Goal: Contribute content

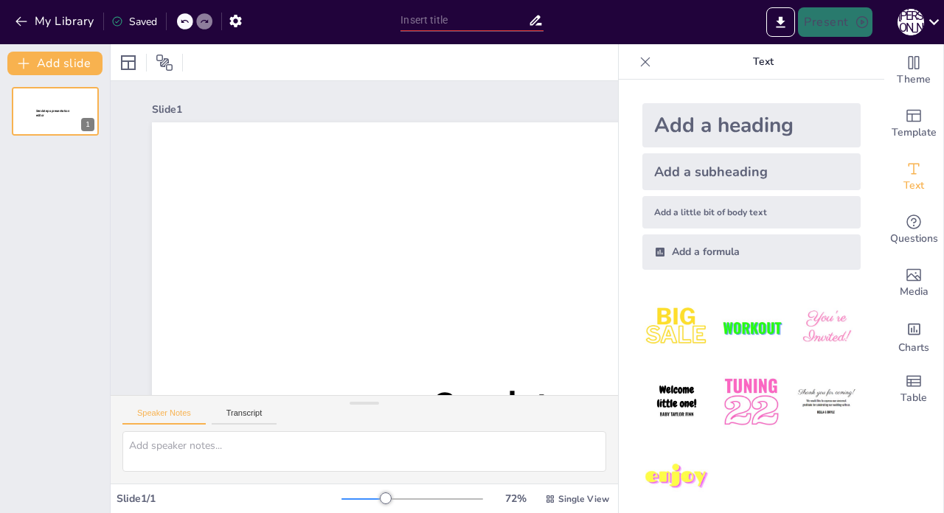
type input "New Sendsteps"
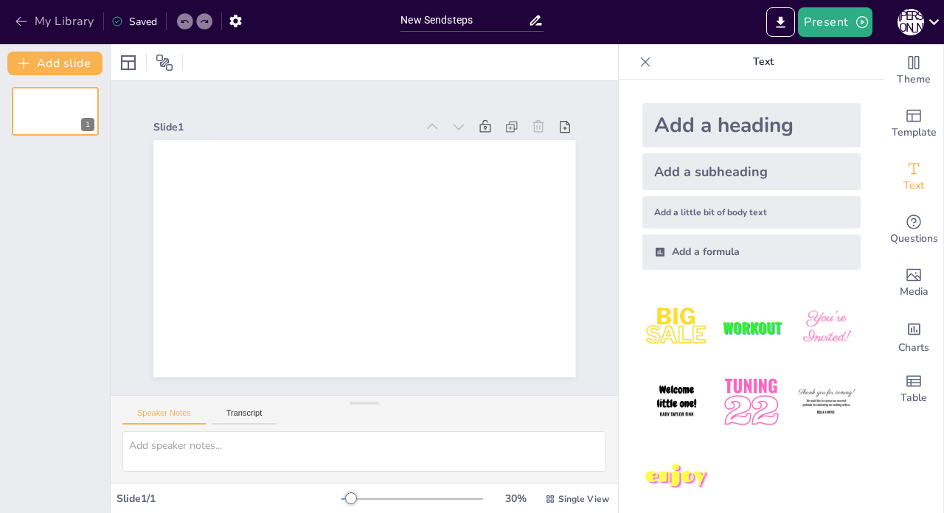
click at [22, 26] on icon "button" at bounding box center [21, 21] width 15 height 15
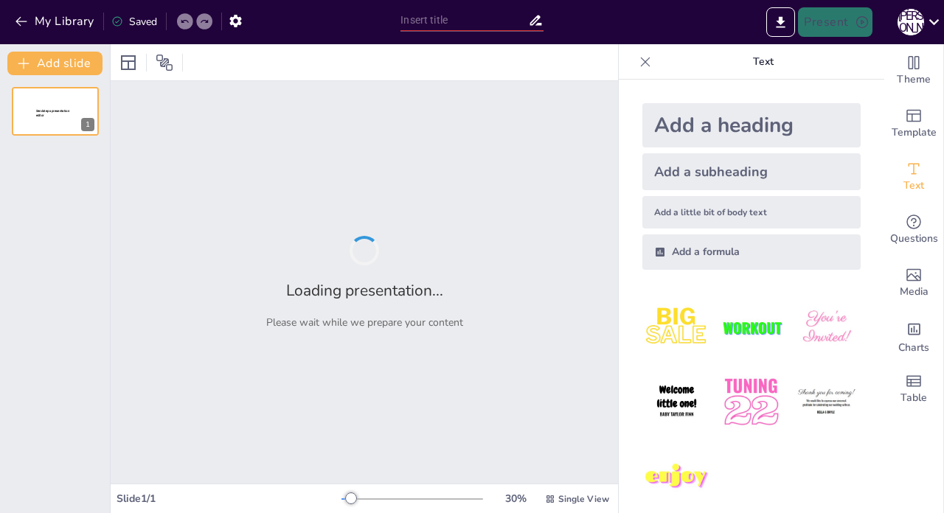
type input "Метод «7 дотиків»: Системний підхід до продажу"
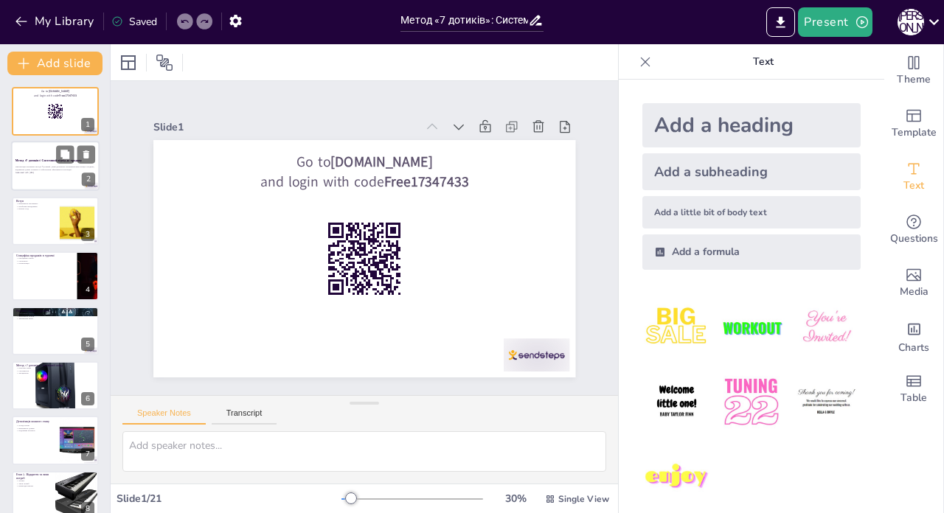
click at [49, 167] on p "Презентація розкриває метод «7 дотиків», який допомагає систематизувати процес …" at bounding box center [55, 168] width 80 height 5
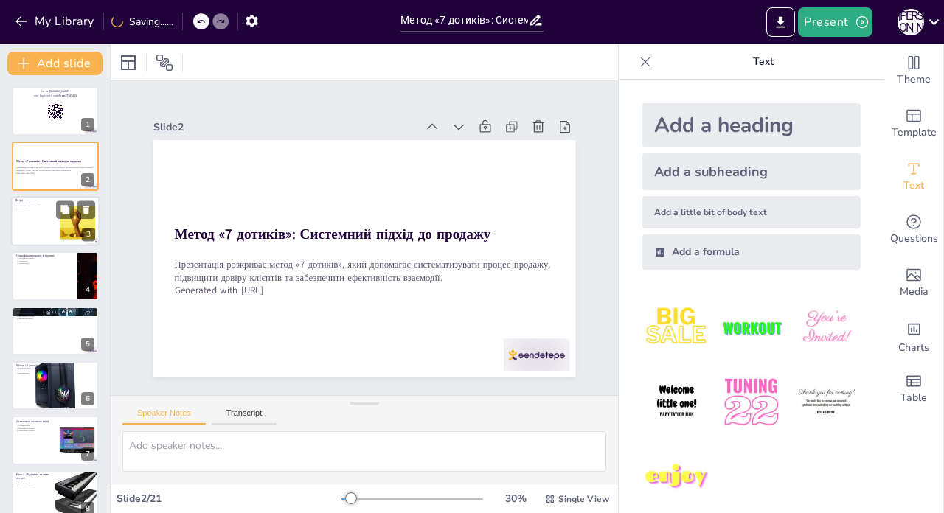
checkbox input "true"
click at [48, 218] on div at bounding box center [55, 221] width 88 height 50
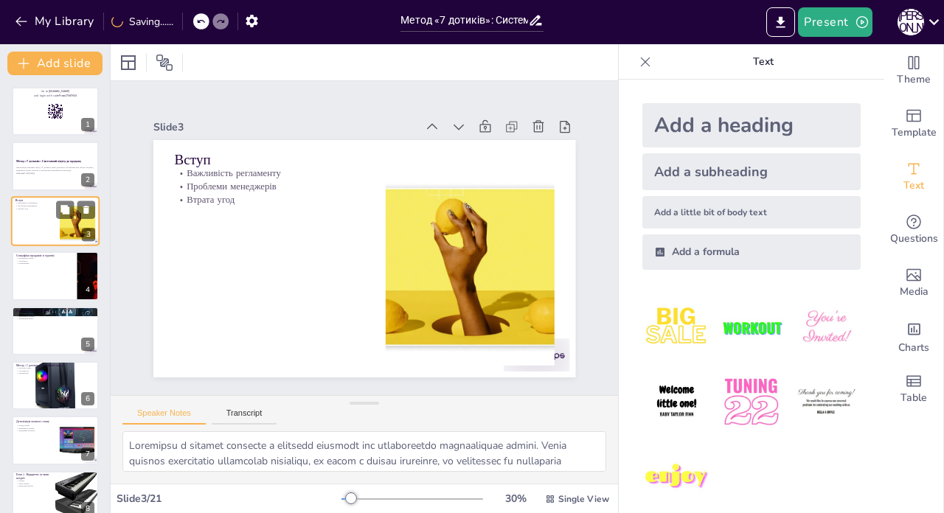
type textarea "Loremipsu d sitamet consecte a elitsedd eiusmodt inc utlaboreetdo magnaaliquae …"
checkbox input "true"
click at [38, 279] on div at bounding box center [55, 276] width 88 height 50
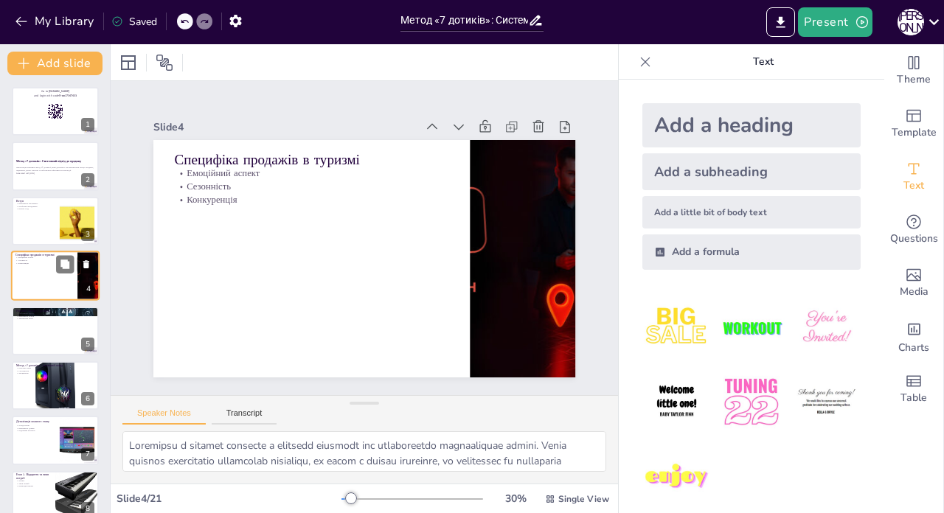
type textarea "Емоції грають важливу роль у продажах в туризмі. Клієнти часто обирають подорож…"
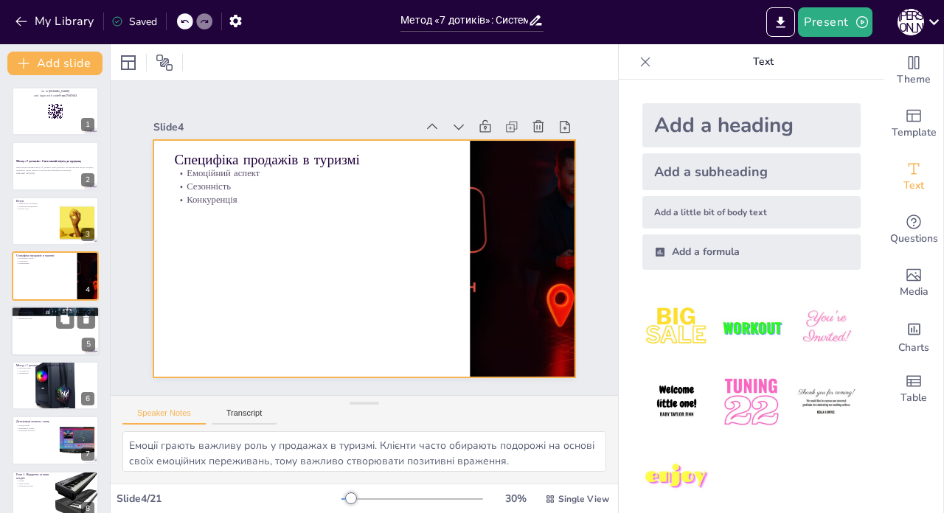
checkbox input "true"
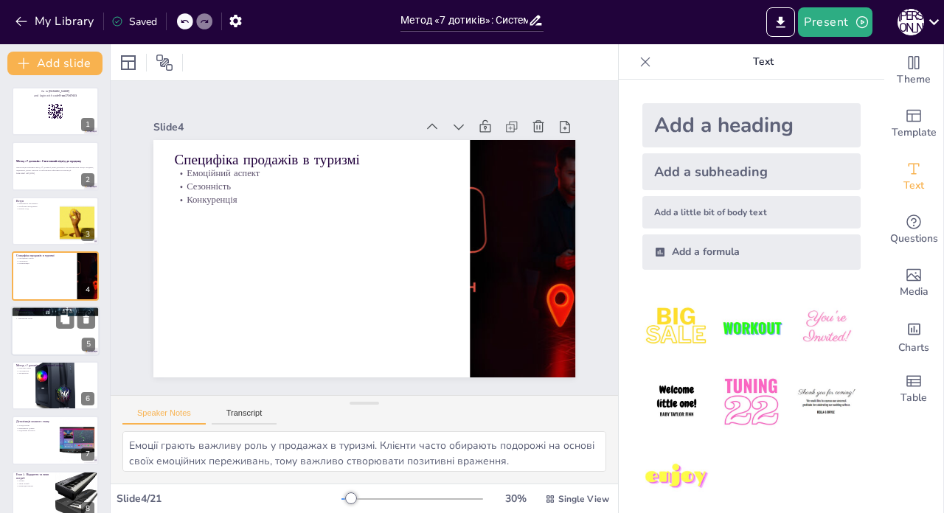
click at [50, 325] on div at bounding box center [55, 331] width 88 height 50
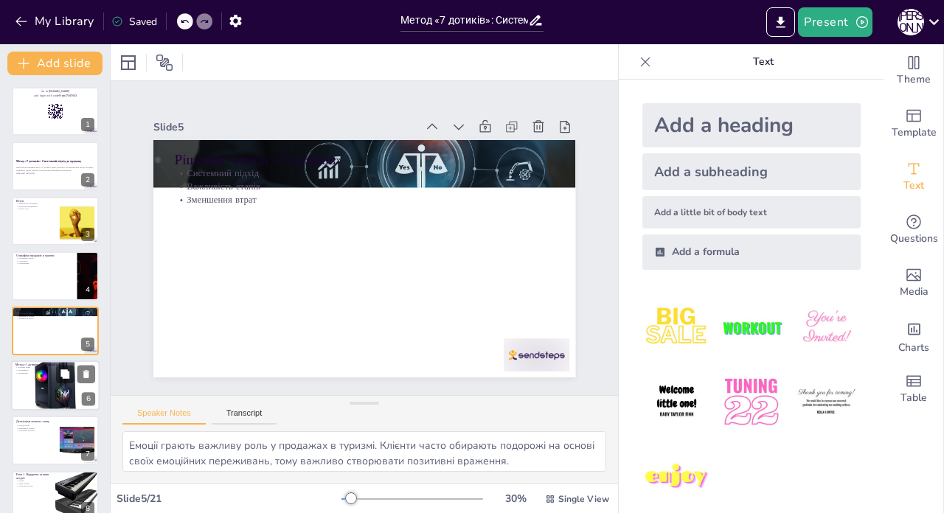
type textarea "Системний підхід є ключовим для успіху в продажах. Метод «7 дотиків» допомагає …"
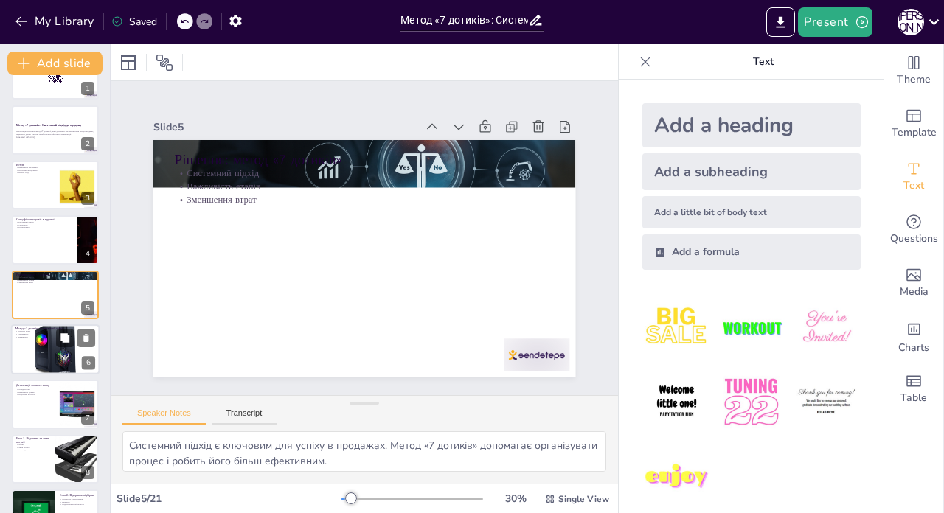
checkbox input "true"
click at [33, 353] on div at bounding box center [55, 349] width 88 height 60
type textarea "Кожен з семи етапів має свою специфіку і важливість, що робить їх незамінними в…"
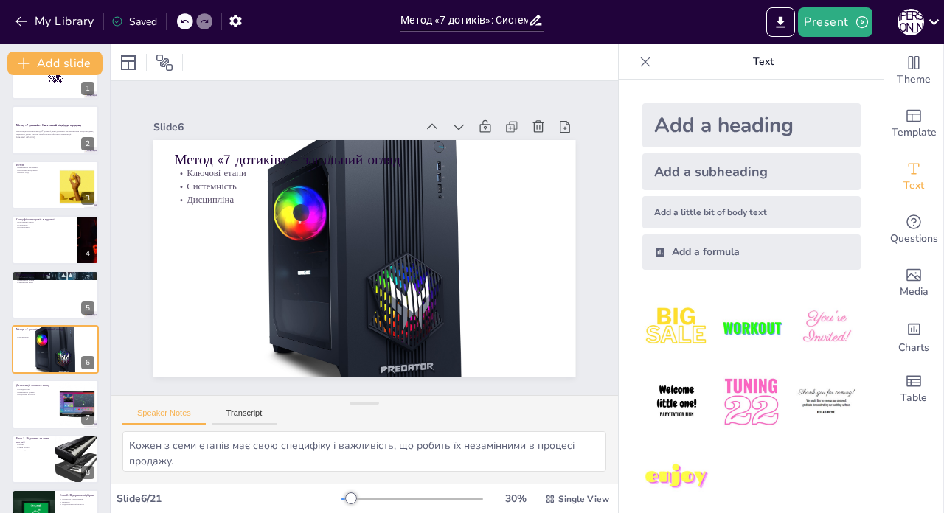
checkbox input "true"
click at [44, 434] on div at bounding box center [55, 459] width 88 height 50
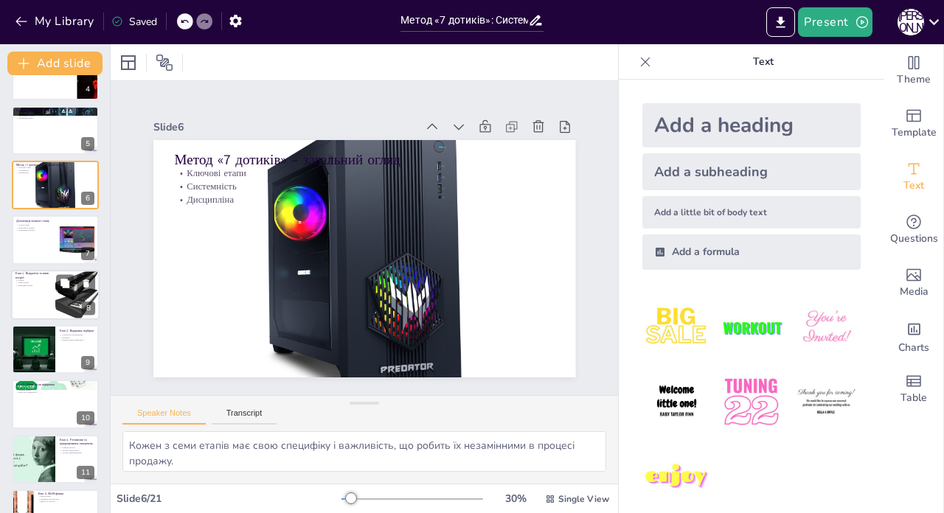
type textarea "Встановлення довіри на початку взаємодії є критично важливим для подальшого усп…"
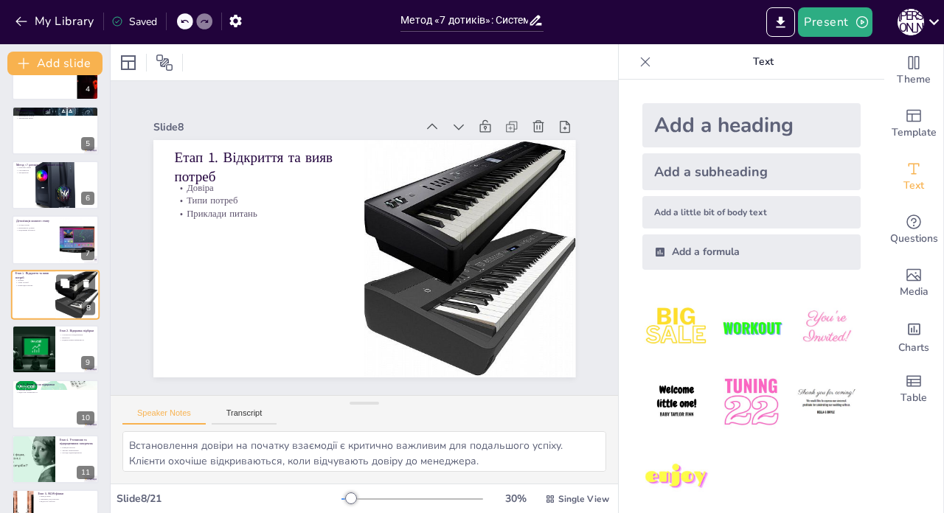
checkbox input "true"
click at [34, 257] on div at bounding box center [55, 240] width 88 height 50
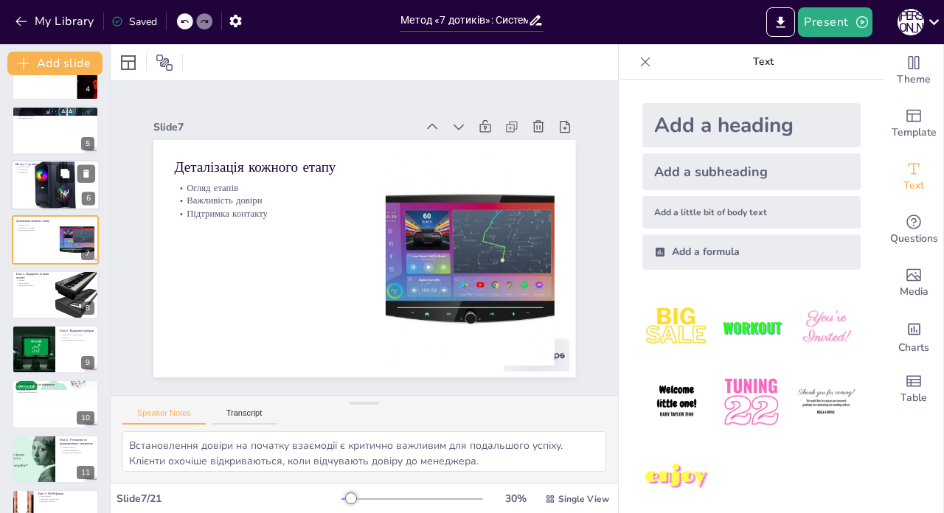
type textarea "Огляд етапів допомагає зрозуміти, як кожен з них впливає на загальний процес пр…"
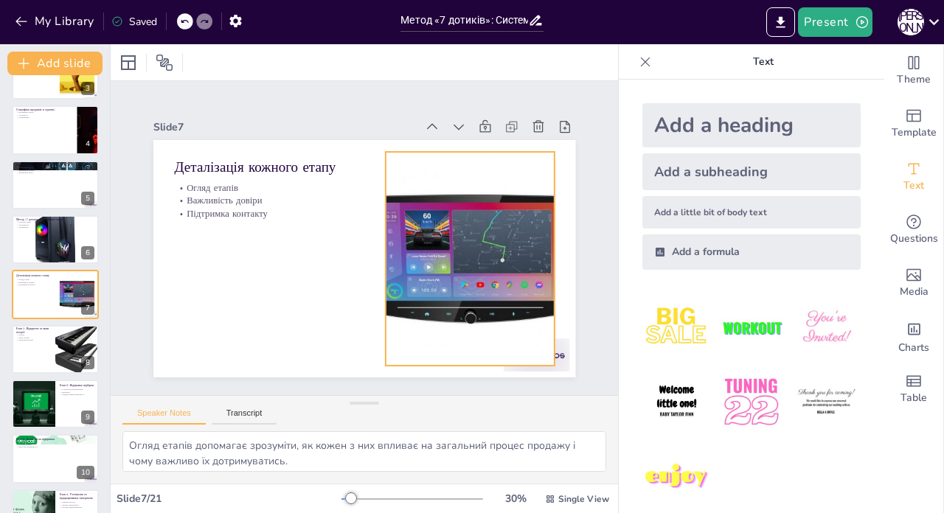
checkbox input "true"
